Goal: Task Accomplishment & Management: Manage account settings

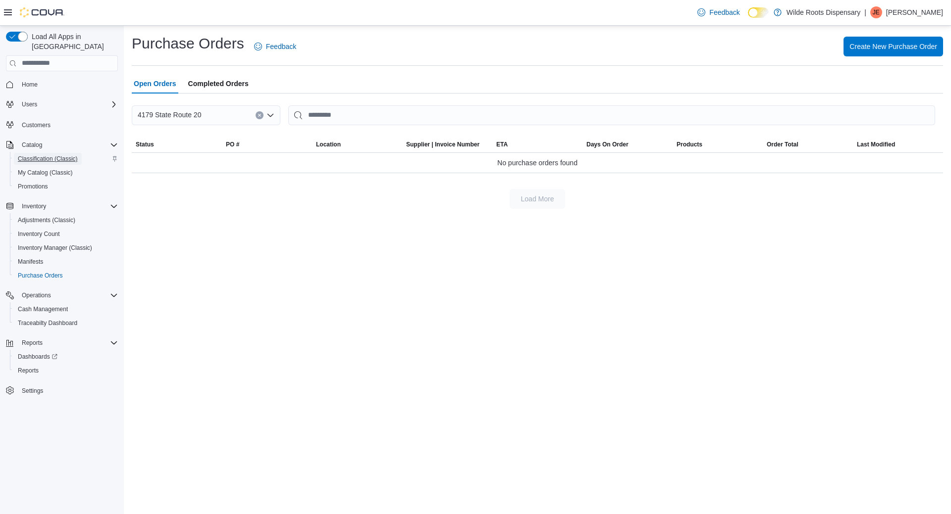
click at [44, 155] on span "Classification (Classic)" at bounding box center [48, 159] width 60 height 8
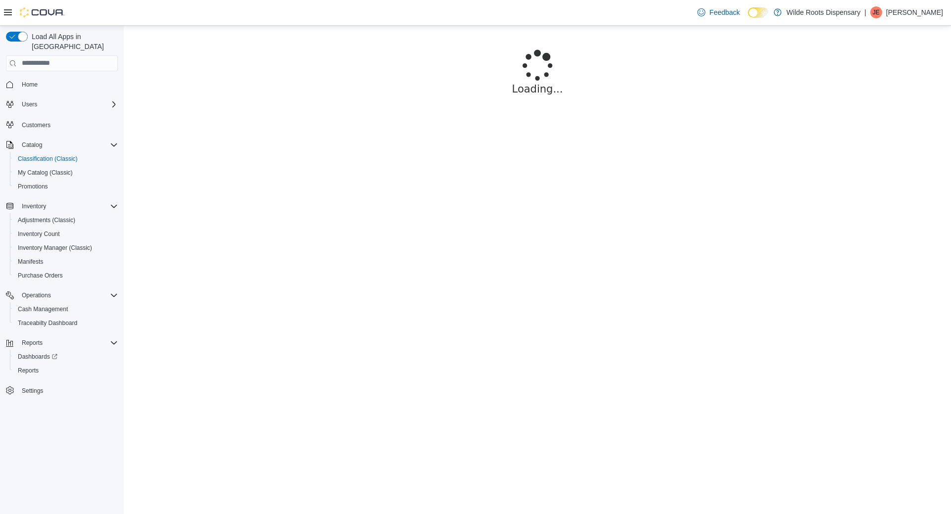
click at [20, 77] on button "Home" at bounding box center [62, 84] width 120 height 14
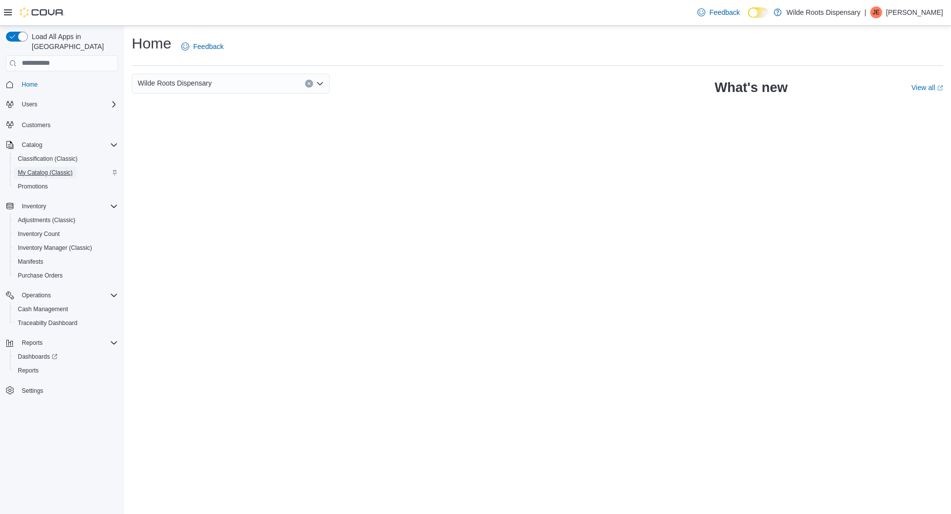
click at [41, 169] on span "My Catalog (Classic)" at bounding box center [45, 173] width 55 height 8
click at [919, 12] on p "[PERSON_NAME]" at bounding box center [914, 12] width 57 height 12
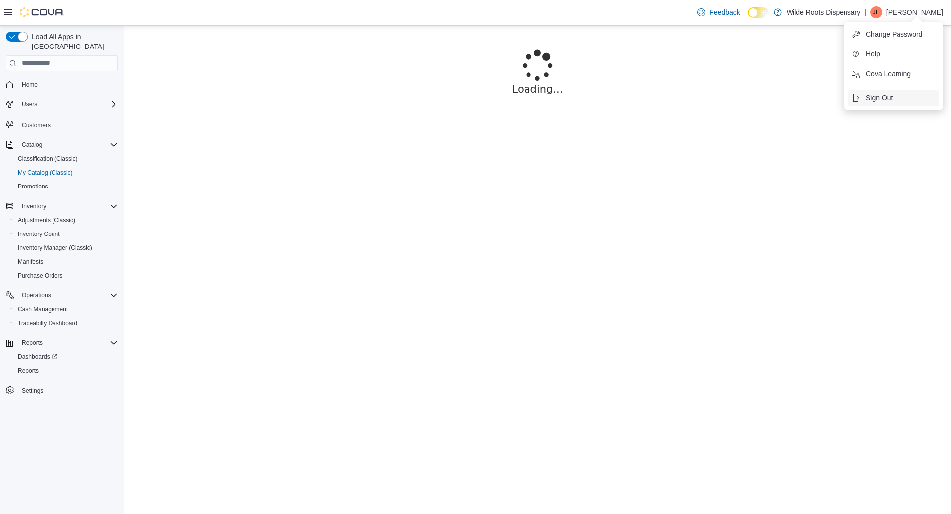
click at [878, 102] on span "Sign Out" at bounding box center [879, 98] width 27 height 10
